Goal: Task Accomplishment & Management: Use online tool/utility

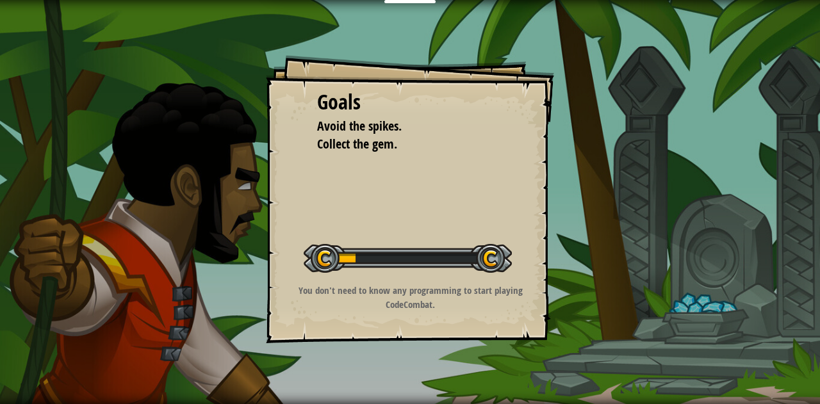
click at [489, 234] on div "Start Level" at bounding box center [407, 256] width 208 height 51
click at [505, 277] on div "Start Level" at bounding box center [407, 256] width 208 height 51
click at [494, 262] on div at bounding box center [407, 258] width 208 height 29
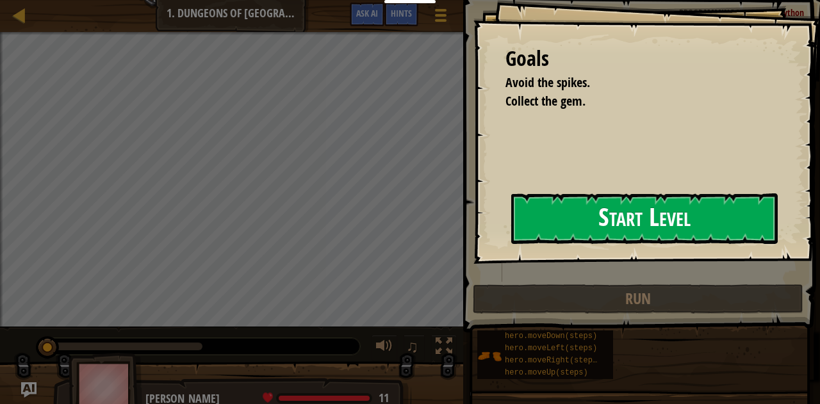
click at [595, 226] on button "Start Level" at bounding box center [644, 218] width 267 height 51
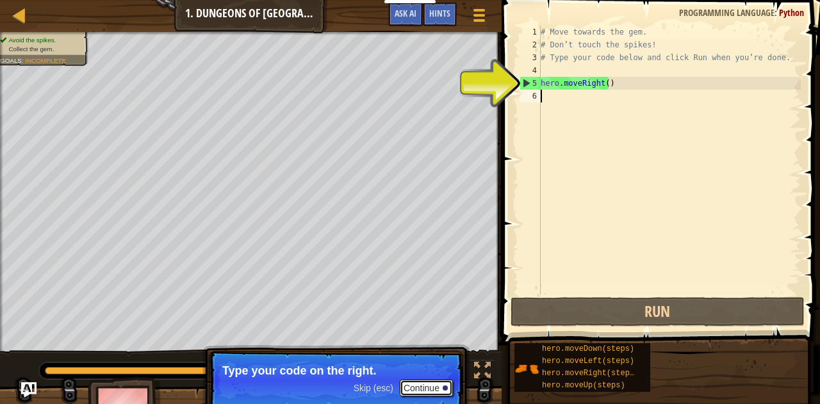
click at [435, 390] on button "Continue" at bounding box center [426, 388] width 53 height 17
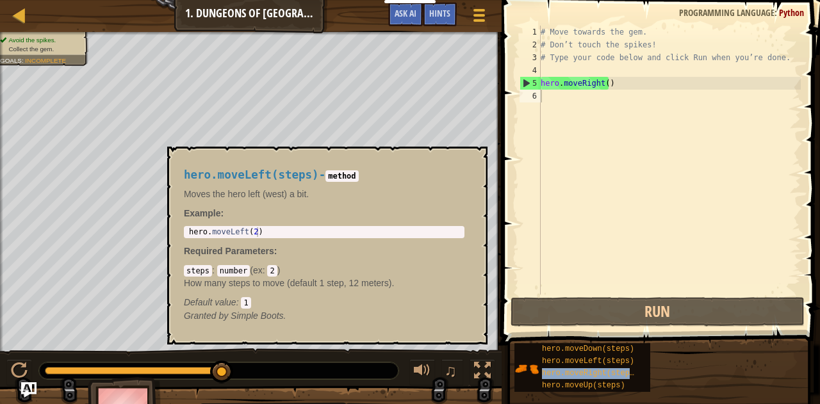
type textarea "hero.moveRight(steps)"
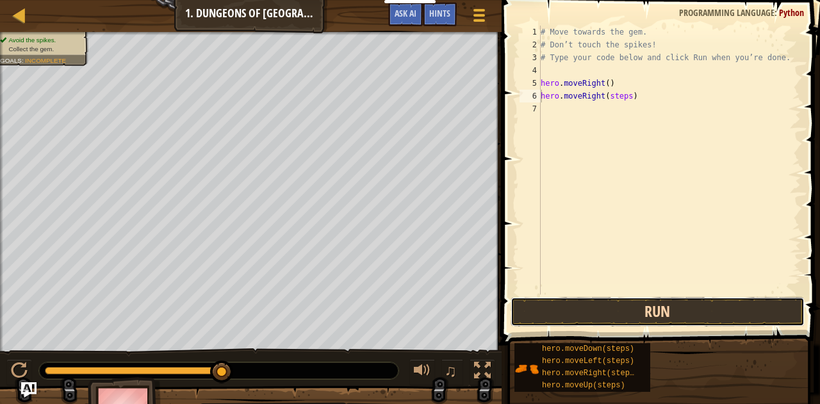
click at [649, 314] on button "Run" at bounding box center [657, 311] width 294 height 29
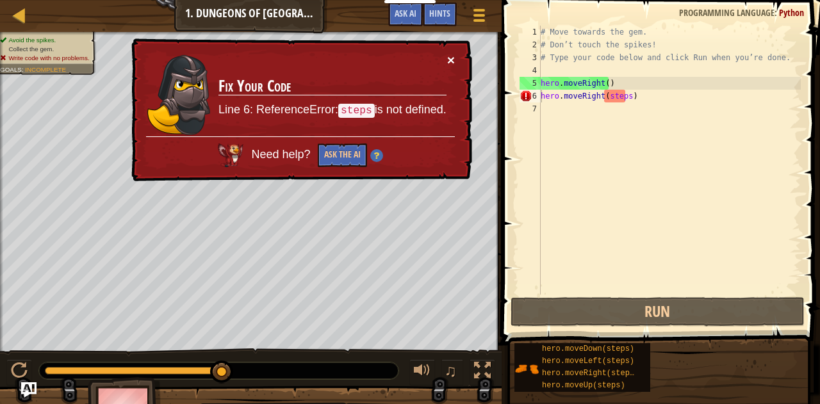
click at [452, 57] on button "×" at bounding box center [451, 59] width 8 height 13
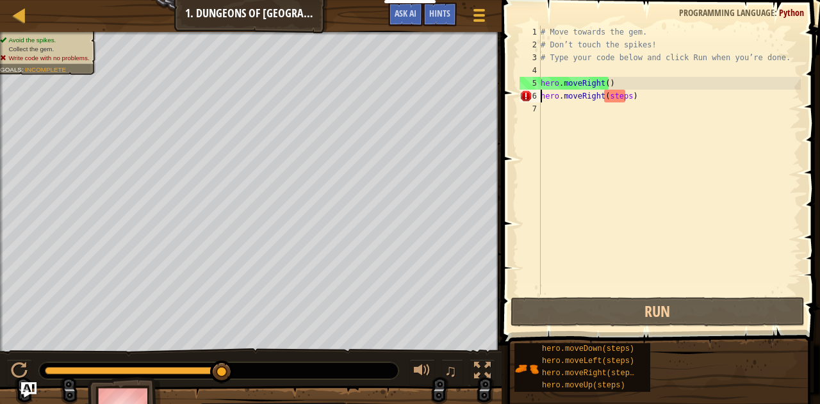
click at [616, 95] on div "# Move towards the gem. # Don’t touch the spikes! # Type your code below and cl…" at bounding box center [669, 173] width 263 height 295
drag, startPoint x: 617, startPoint y: 198, endPoint x: 581, endPoint y: 169, distance: 46.0
click at [617, 197] on div "# Move towards the gem. # Don’t touch the spikes! # Type your code below and cl…" at bounding box center [669, 173] width 263 height 295
